Goal: Information Seeking & Learning: Learn about a topic

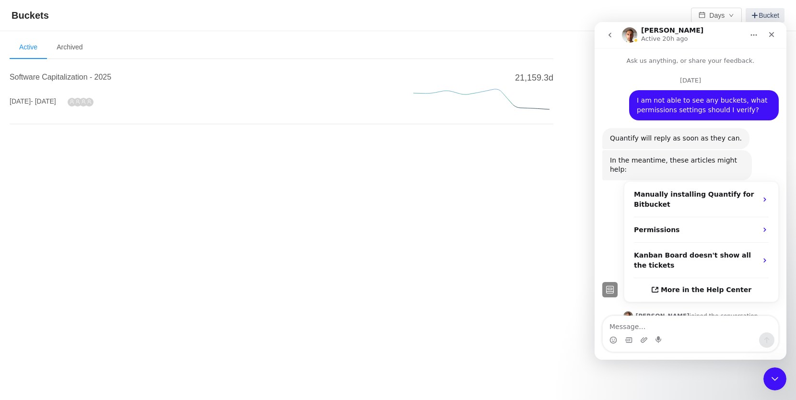
scroll to position [1332, 0]
click at [54, 78] on span "Software Capitalization - 2025" at bounding box center [61, 77] width 102 height 8
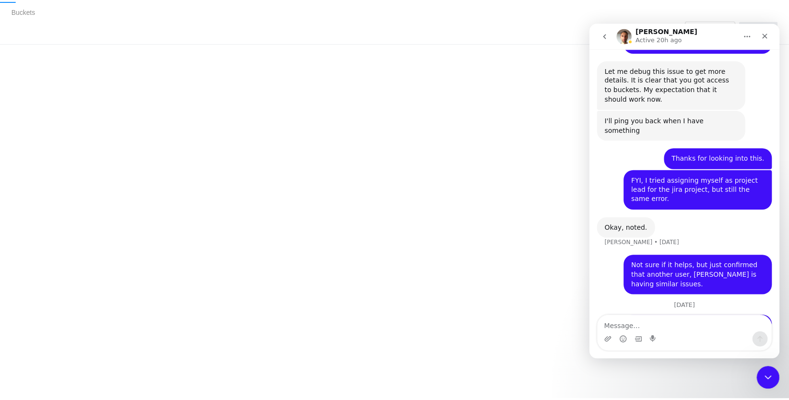
scroll to position [1332, 0]
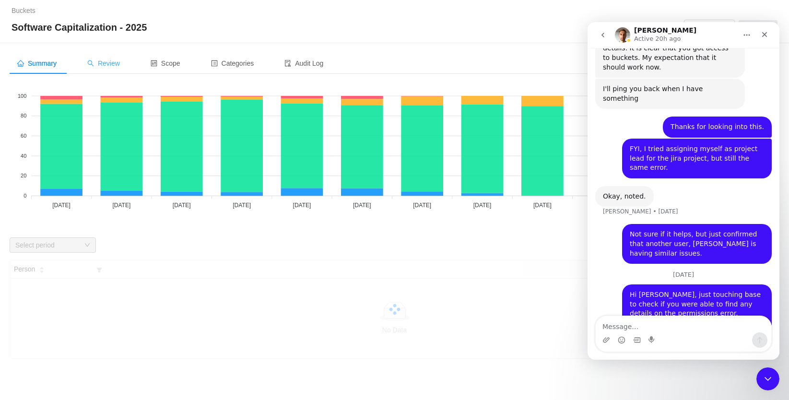
click at [116, 62] on span "Review" at bounding box center [103, 63] width 33 height 8
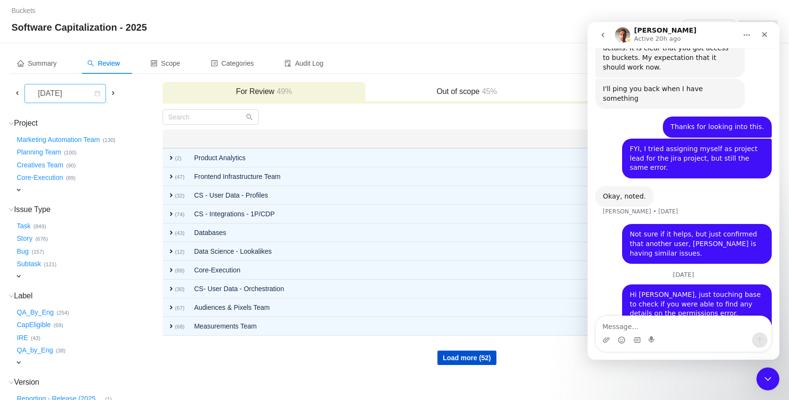
click at [71, 92] on div "September 2025" at bounding box center [50, 93] width 41 height 18
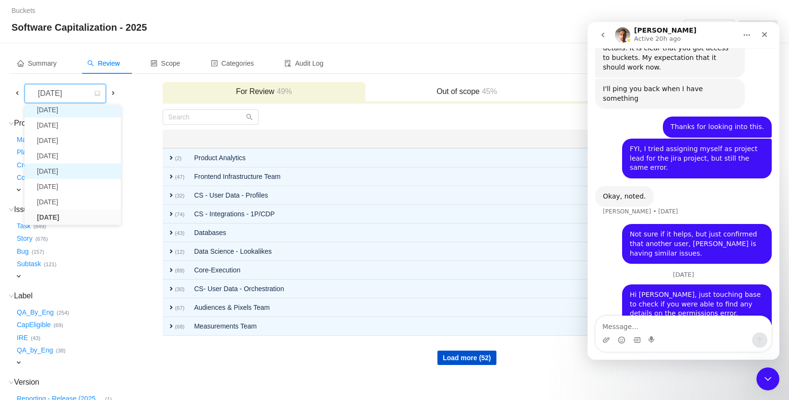
scroll to position [17, 0]
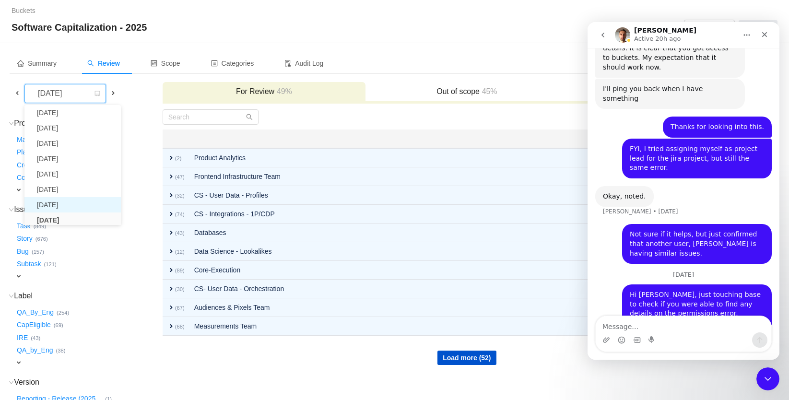
click at [66, 204] on li "August 2025" at bounding box center [72, 204] width 96 height 15
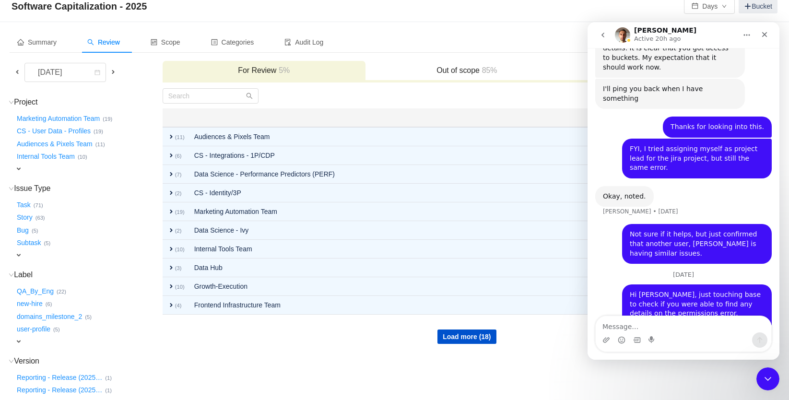
scroll to position [21, 0]
click at [465, 334] on button "Load more (18)" at bounding box center [466, 337] width 59 height 14
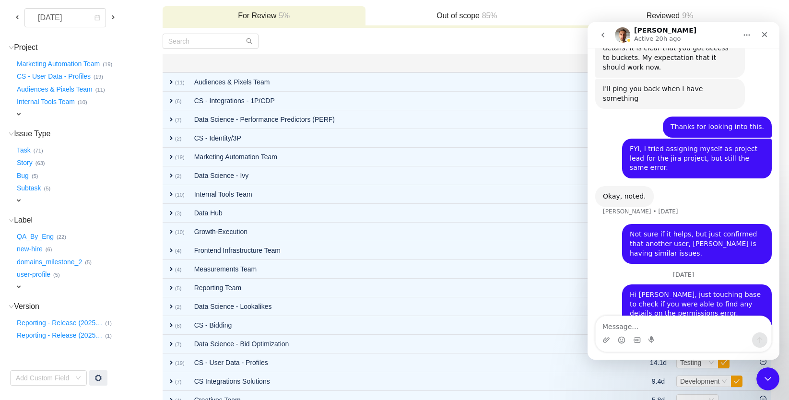
scroll to position [58, 0]
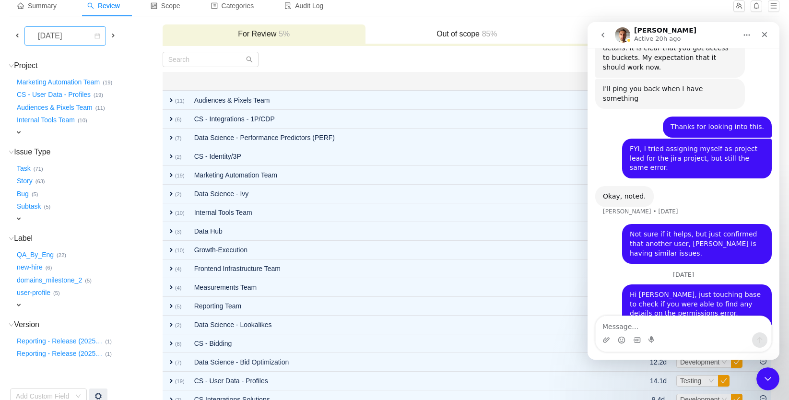
click at [71, 36] on div "August 2025" at bounding box center [50, 36] width 41 height 18
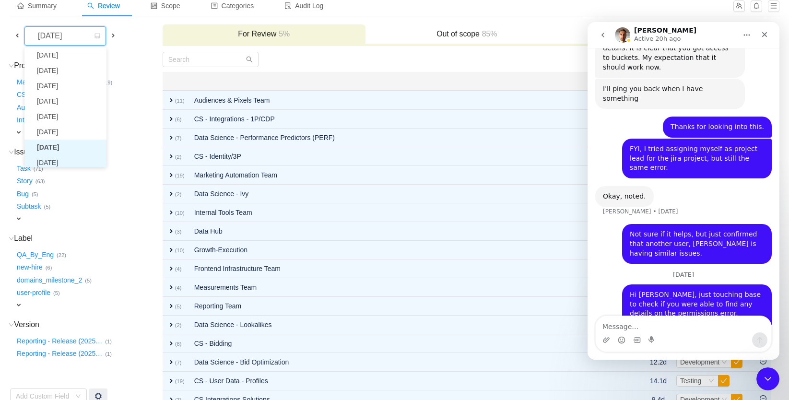
scroll to position [20, 0]
click at [60, 159] on li "September 2025" at bounding box center [65, 159] width 82 height 15
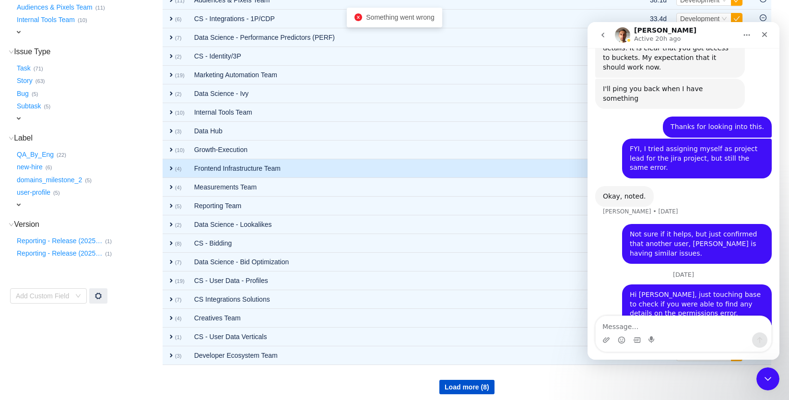
scroll to position [163, 0]
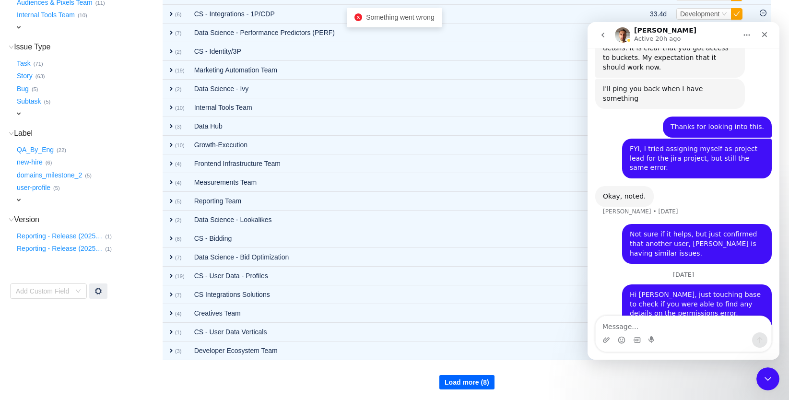
click at [450, 376] on button "Load more (8)" at bounding box center [466, 382] width 55 height 14
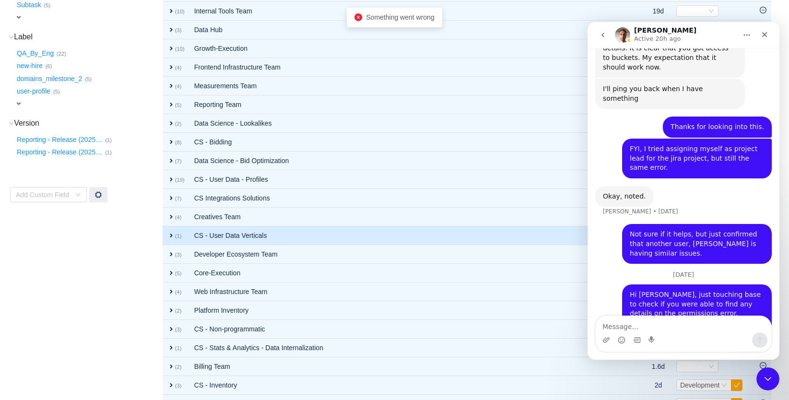
scroll to position [282, 0]
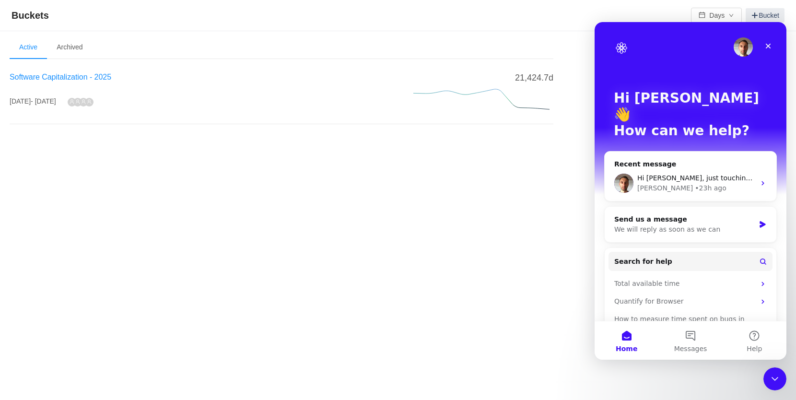
click at [53, 75] on span "Software Capitalization - 2025" at bounding box center [61, 77] width 102 height 8
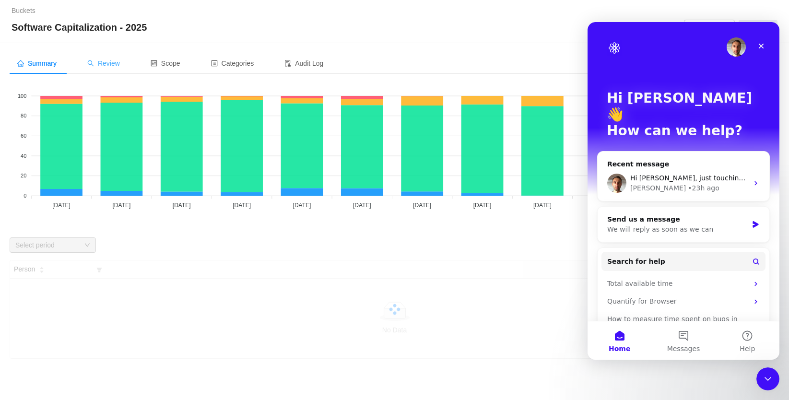
click at [113, 62] on span "Review" at bounding box center [103, 63] width 33 height 8
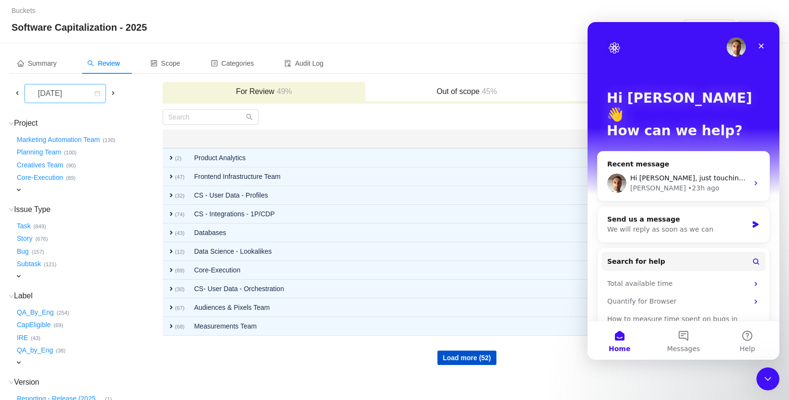
click at [71, 99] on div "September 2025" at bounding box center [50, 93] width 41 height 18
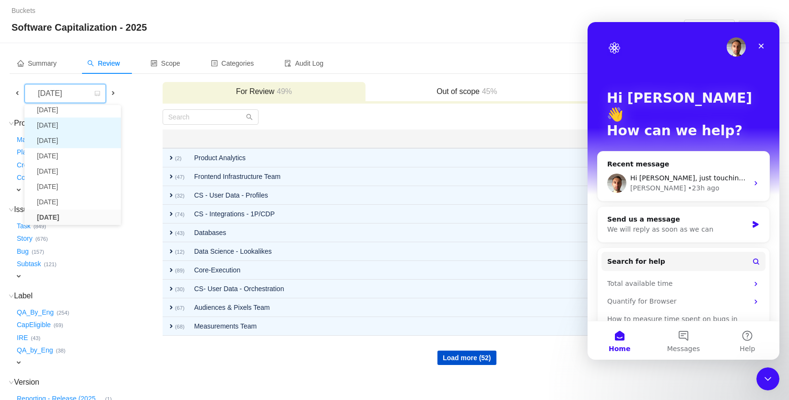
scroll to position [17, 0]
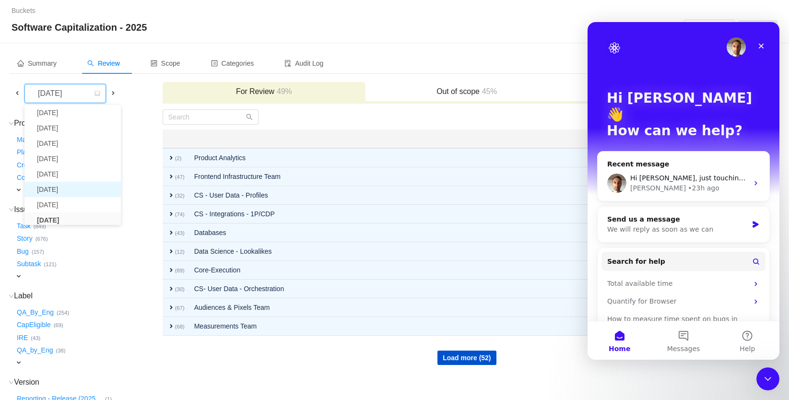
click at [75, 191] on li "July 2025" at bounding box center [72, 189] width 96 height 15
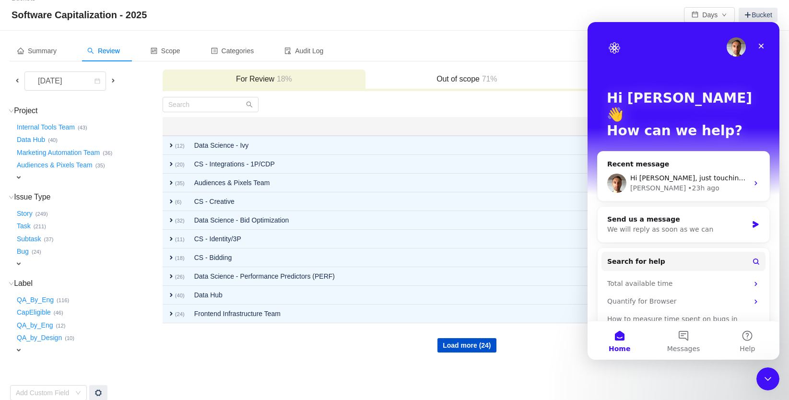
scroll to position [14, 0]
click at [39, 307] on button "CapEligible …" at bounding box center [34, 311] width 39 height 15
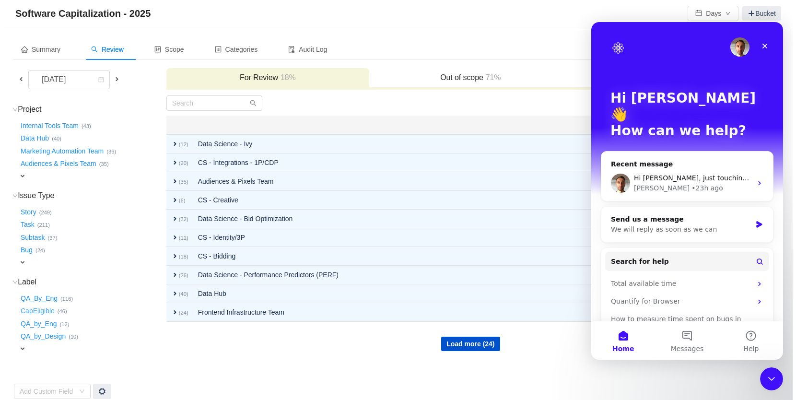
scroll to position [0, 0]
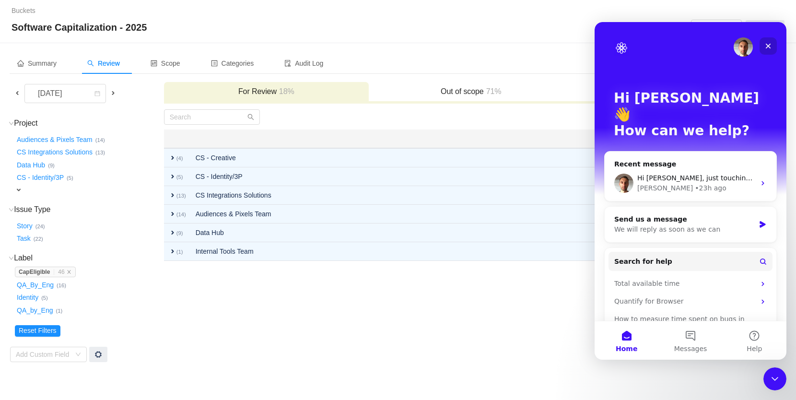
click at [763, 41] on div "Close" at bounding box center [768, 45] width 17 height 17
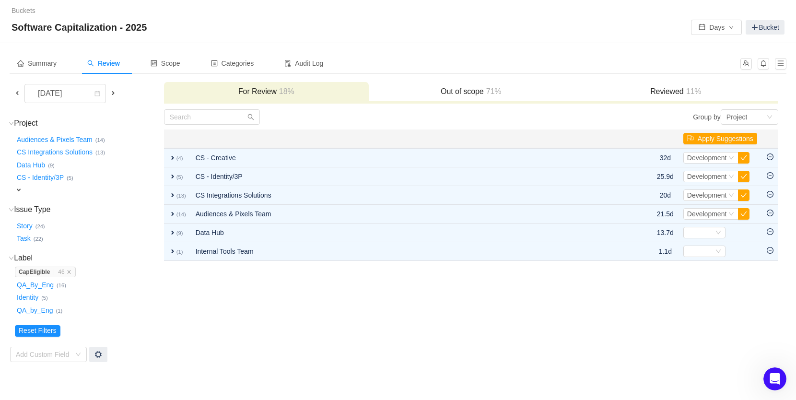
click at [660, 85] on div "Reviewed 11%" at bounding box center [675, 92] width 205 height 21
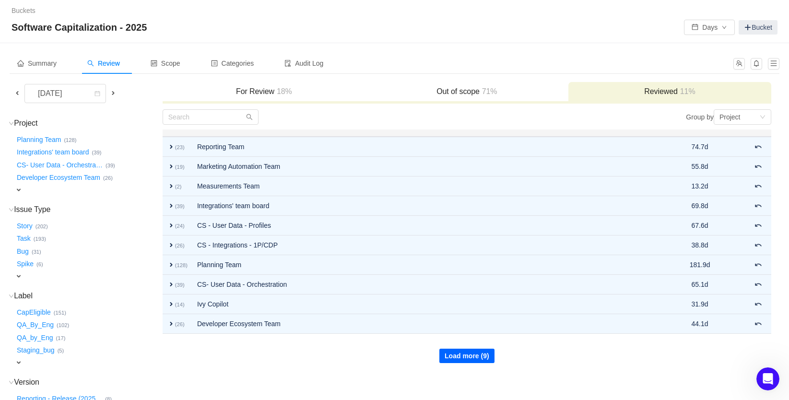
click at [450, 358] on button "Load more (9)" at bounding box center [466, 356] width 55 height 14
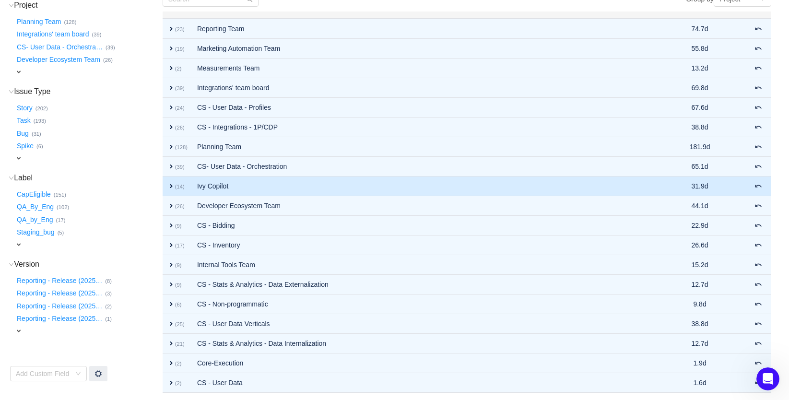
scroll to position [121, 0]
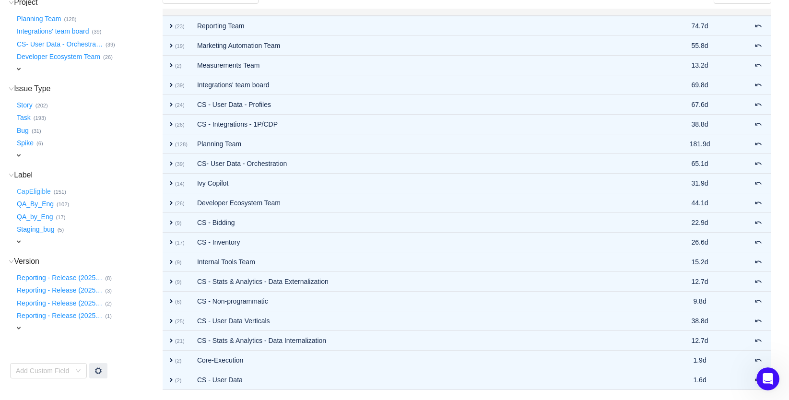
click at [35, 188] on button "CapEligible …" at bounding box center [34, 191] width 39 height 15
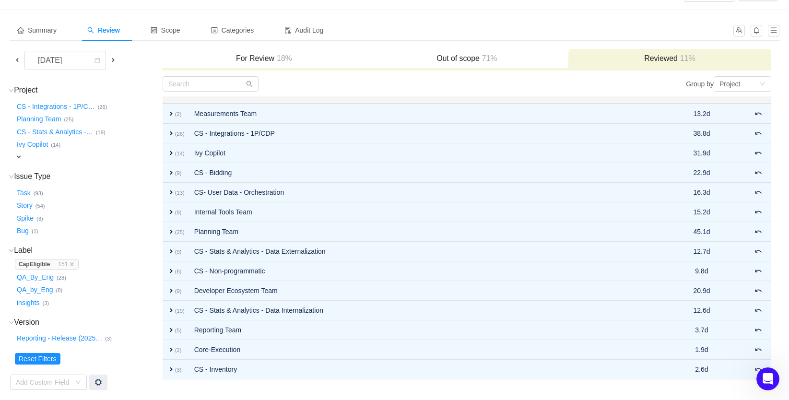
scroll to position [28, 0]
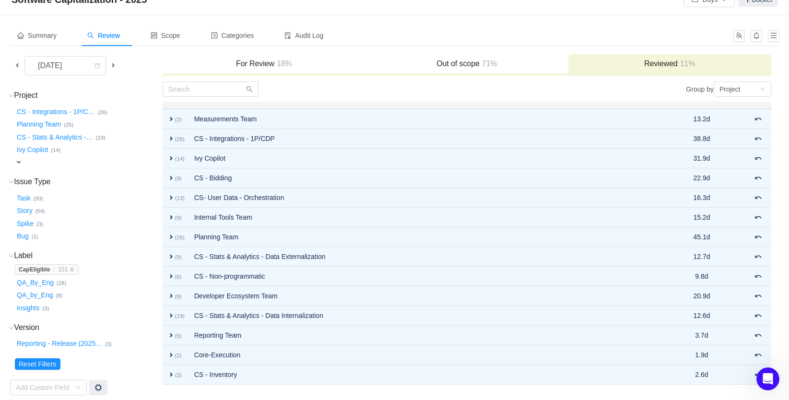
click at [422, 58] on div "Out of scope 71%" at bounding box center [466, 64] width 203 height 21
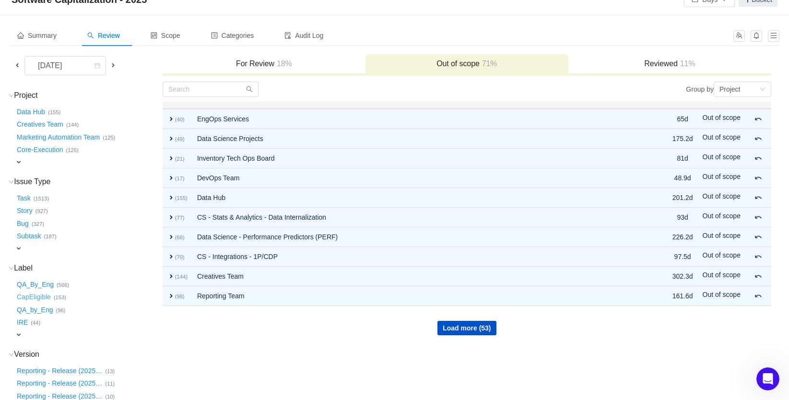
click at [46, 294] on button "CapEligible …" at bounding box center [34, 297] width 39 height 15
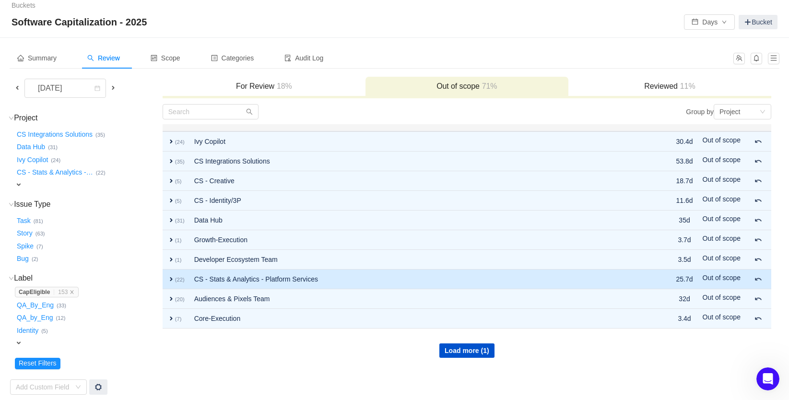
click at [221, 280] on td "CS - Stats & Analytics - Platform Services" at bounding box center [413, 279] width 449 height 20
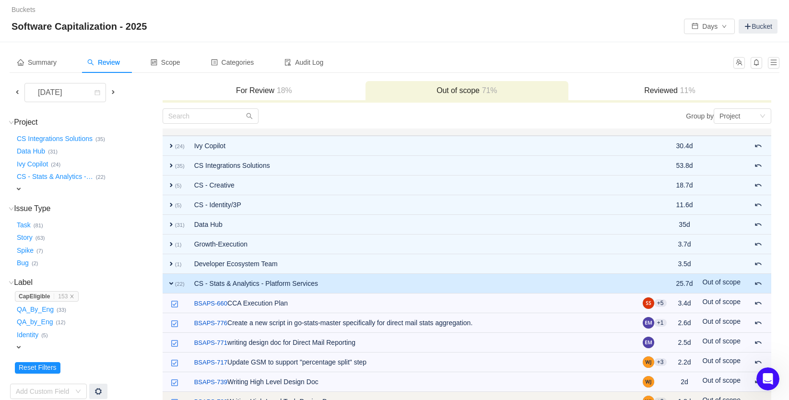
scroll to position [0, 0]
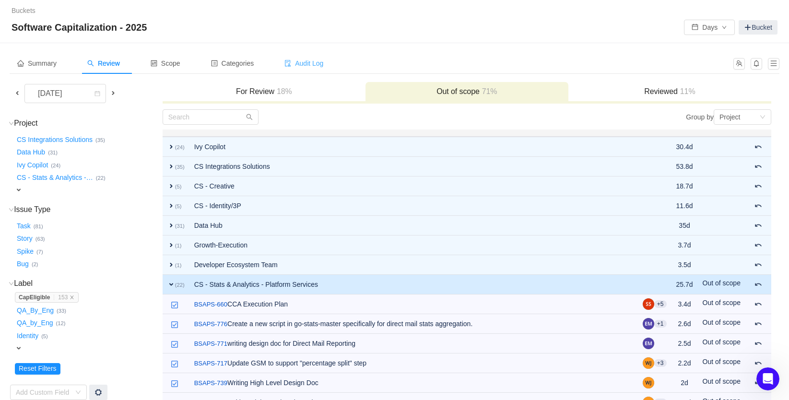
click at [320, 60] on span "Audit Log" at bounding box center [303, 63] width 39 height 8
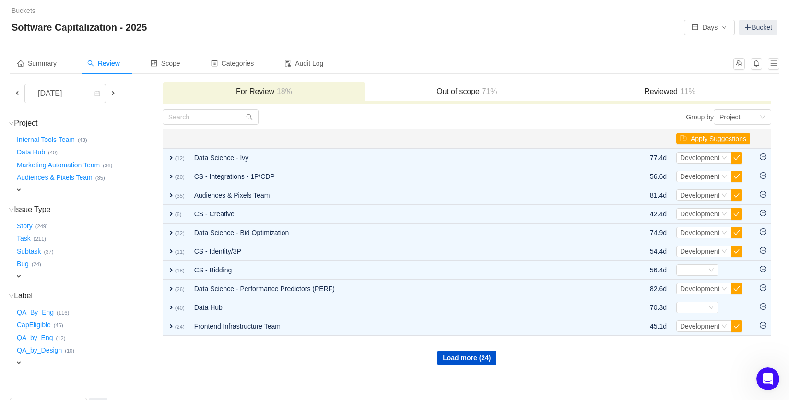
click at [413, 89] on h3 "Out of scope 71%" at bounding box center [466, 92] width 193 height 10
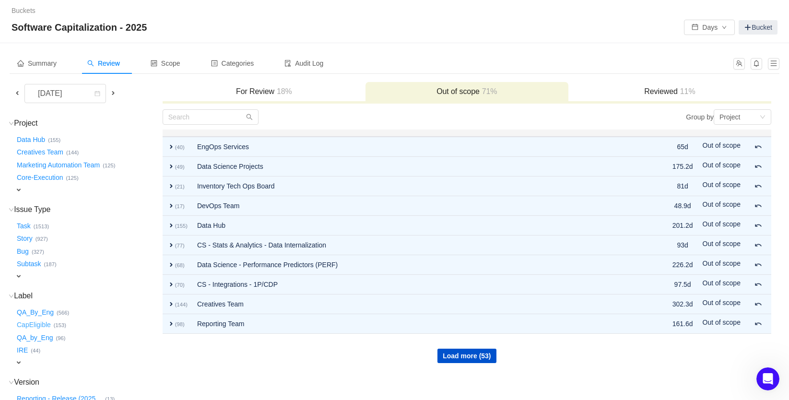
click at [30, 318] on button "CapEligible …" at bounding box center [34, 324] width 39 height 15
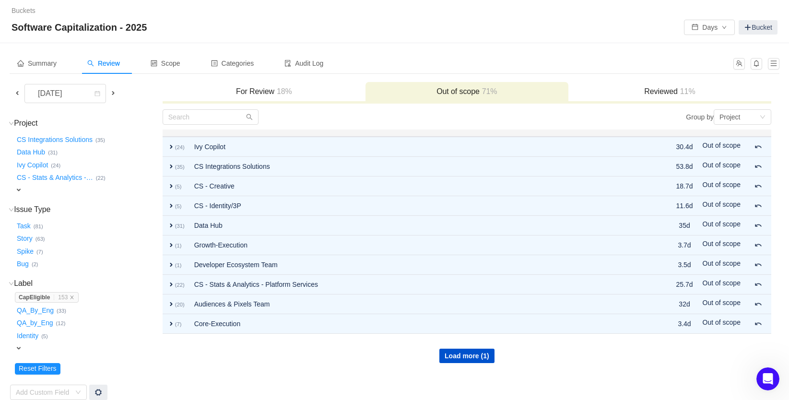
click at [243, 85] on div "For Review 18%" at bounding box center [264, 92] width 203 height 21
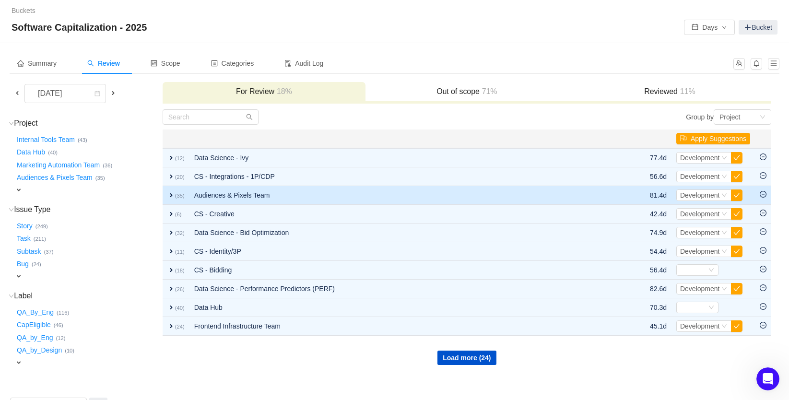
click at [228, 195] on td "Audiences & Pixels Team" at bounding box center [403, 195] width 428 height 19
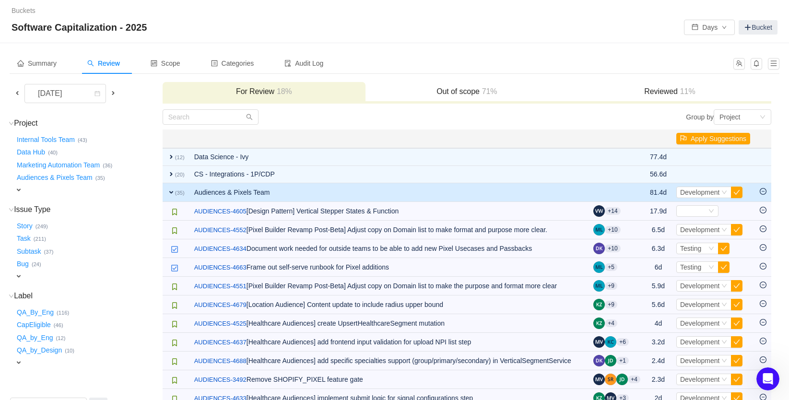
click at [189, 35] on div "Software Capitalization - 2025 Days Bucket" at bounding box center [395, 27] width 766 height 15
click at [110, 61] on span "Review" at bounding box center [103, 63] width 33 height 8
